Goal: Find specific page/section: Find specific page/section

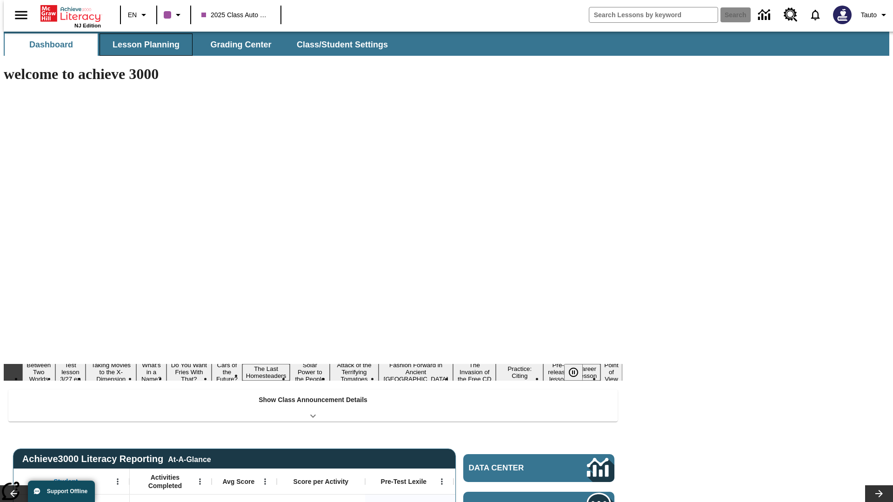
click at [142, 45] on button "Lesson Planning" at bounding box center [146, 44] width 93 height 22
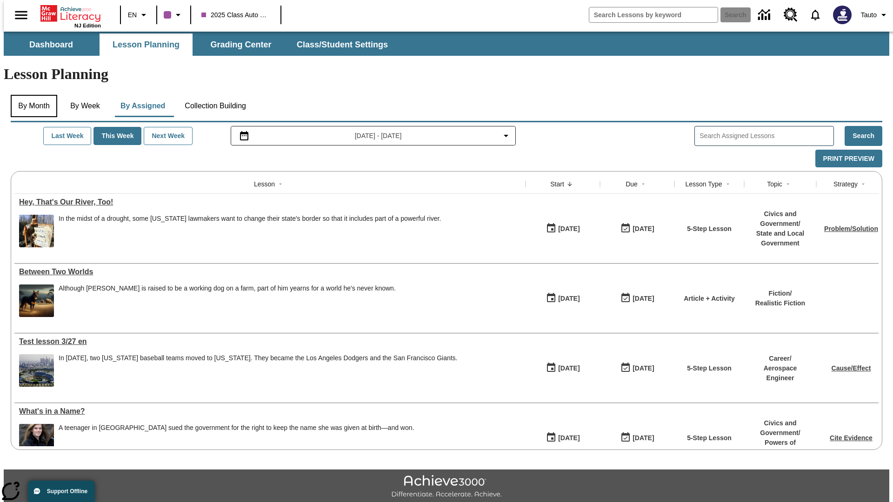
click at [31, 95] on button "By Month" at bounding box center [34, 106] width 47 height 22
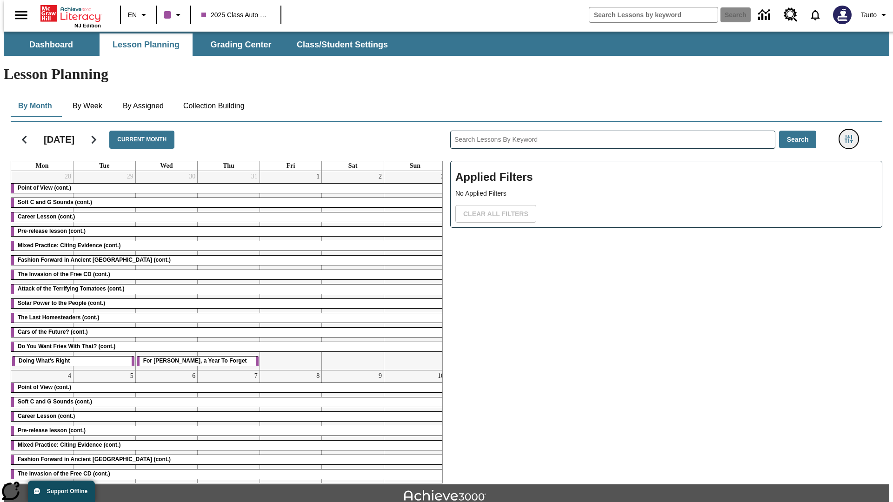
click at [852, 135] on icon "Filters Side menu" at bounding box center [849, 139] width 8 height 8
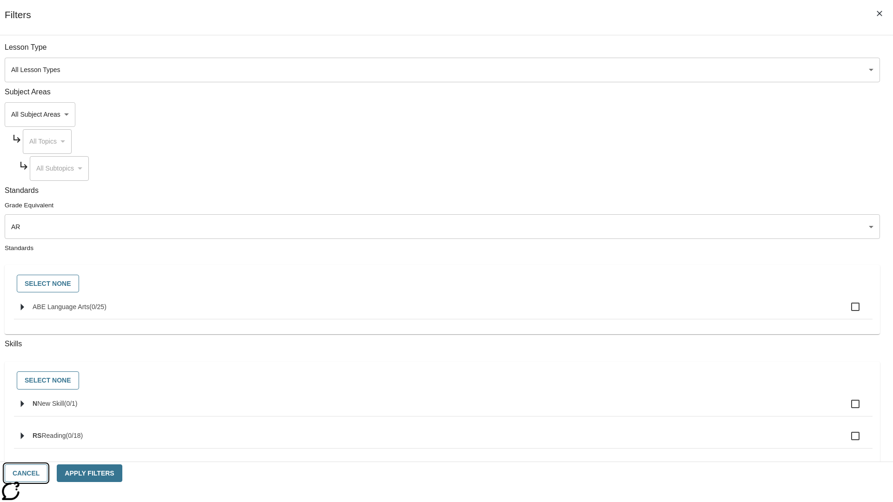
click at [47, 474] on button "Cancel" at bounding box center [26, 474] width 43 height 18
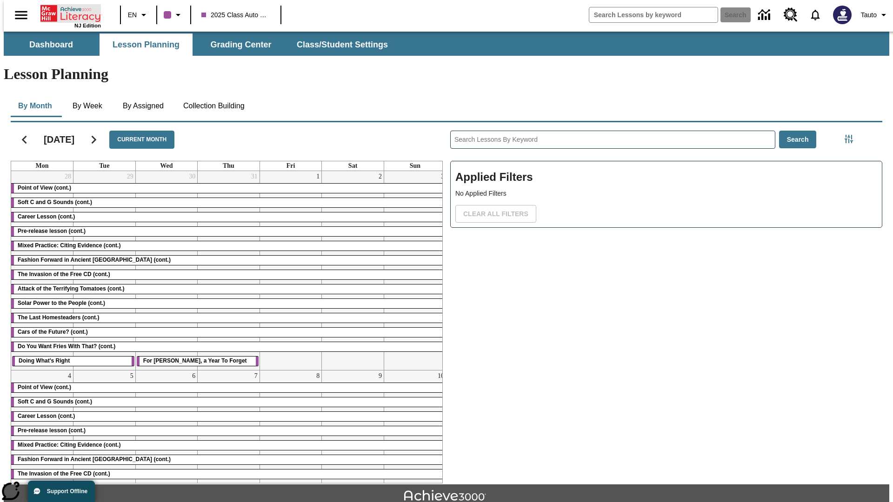
click at [67, 13] on icon "Home" at bounding box center [71, 13] width 62 height 19
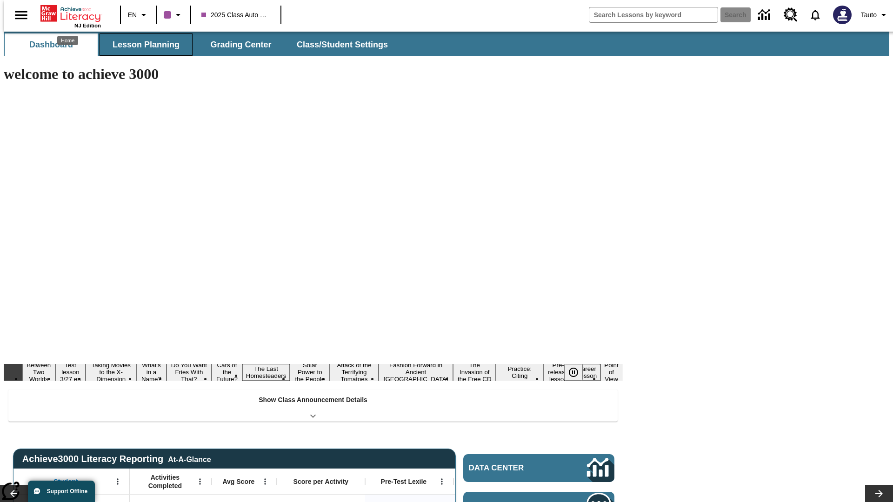
click at [142, 45] on button "Lesson Planning" at bounding box center [146, 44] width 93 height 22
